Goal: Task Accomplishment & Management: Use online tool/utility

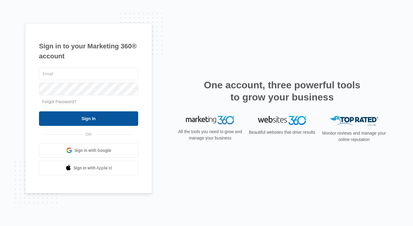
type input "[PERSON_NAME][EMAIL_ADDRESS][PERSON_NAME][DOMAIN_NAME]"
click at [102, 121] on input "Sign In" at bounding box center [88, 118] width 99 height 15
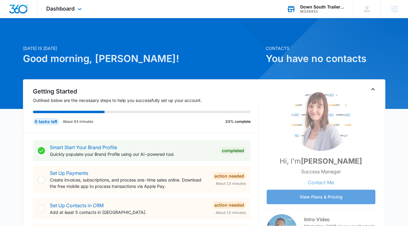
click at [329, 5] on div "Down South Trailer and Shed Company" at bounding box center [322, 7] width 44 height 5
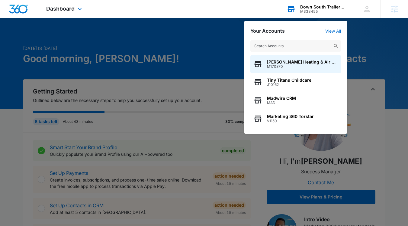
click at [284, 46] on input "text" at bounding box center [295, 46] width 91 height 12
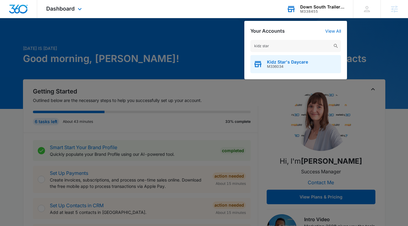
type input "kidz star"
click at [288, 66] on span "M336034" at bounding box center [287, 66] width 41 height 4
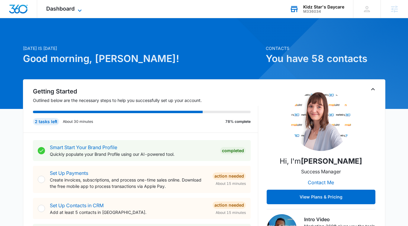
click at [66, 8] on span "Dashboard" at bounding box center [60, 8] width 28 height 6
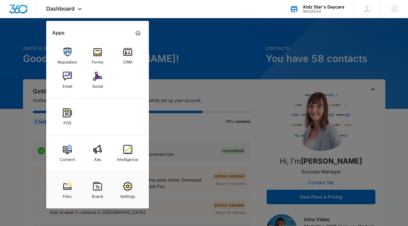
click at [98, 152] on img at bounding box center [97, 149] width 9 height 9
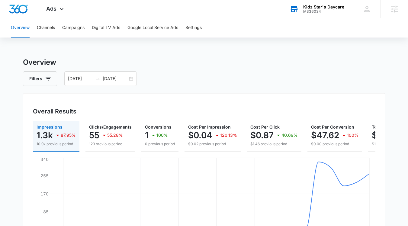
click at [337, 11] on div "M336034" at bounding box center [323, 11] width 41 height 4
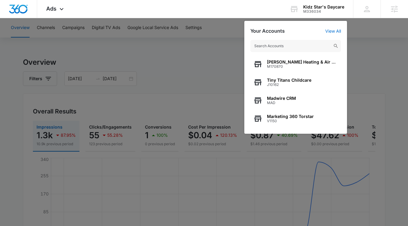
click at [299, 42] on input "text" at bounding box center [295, 46] width 91 height 12
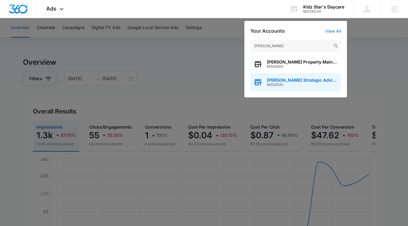
type input "palmer's"
click at [298, 81] on span "Palmer's Strategic Advisors" at bounding box center [302, 80] width 71 height 5
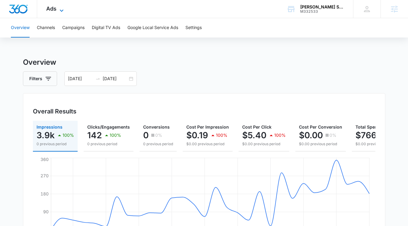
click at [61, 10] on icon at bounding box center [62, 10] width 4 height 2
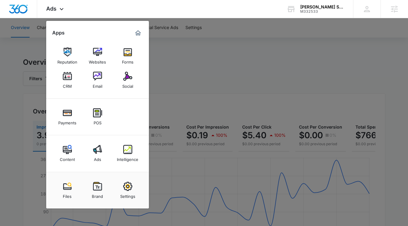
click at [131, 80] on img at bounding box center [127, 76] width 9 height 9
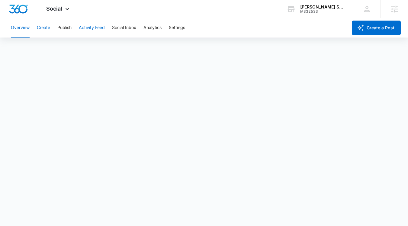
drag, startPoint x: 43, startPoint y: 30, endPoint x: 98, endPoint y: 37, distance: 55.7
click at [43, 30] on button "Create" at bounding box center [43, 27] width 13 height 19
